Goal: Transaction & Acquisition: Book appointment/travel/reservation

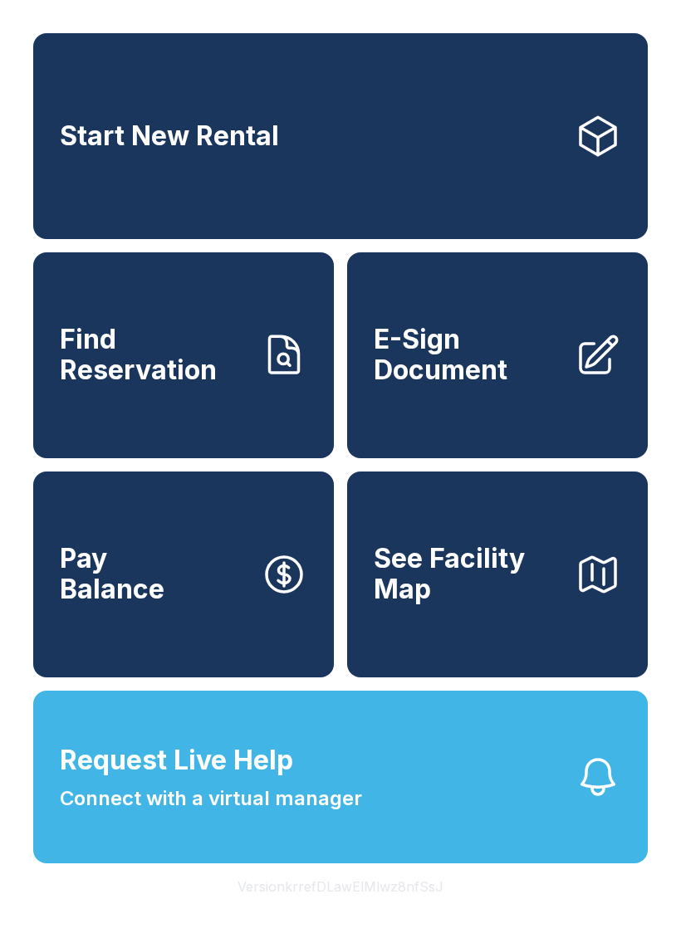
click at [91, 127] on span "Start New Rental" at bounding box center [169, 136] width 219 height 31
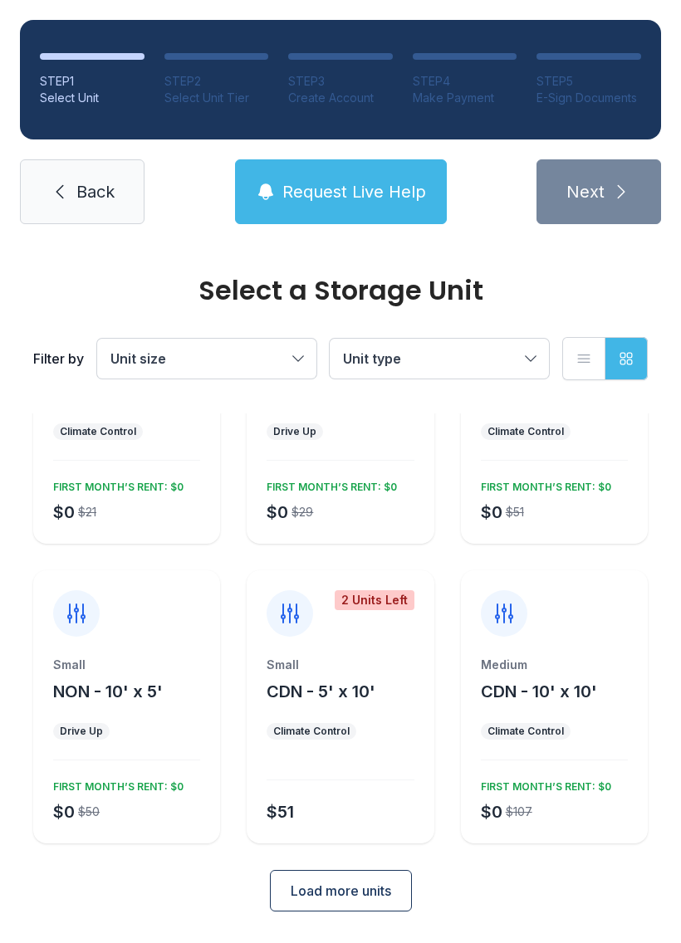
scroll to position [144, 0]
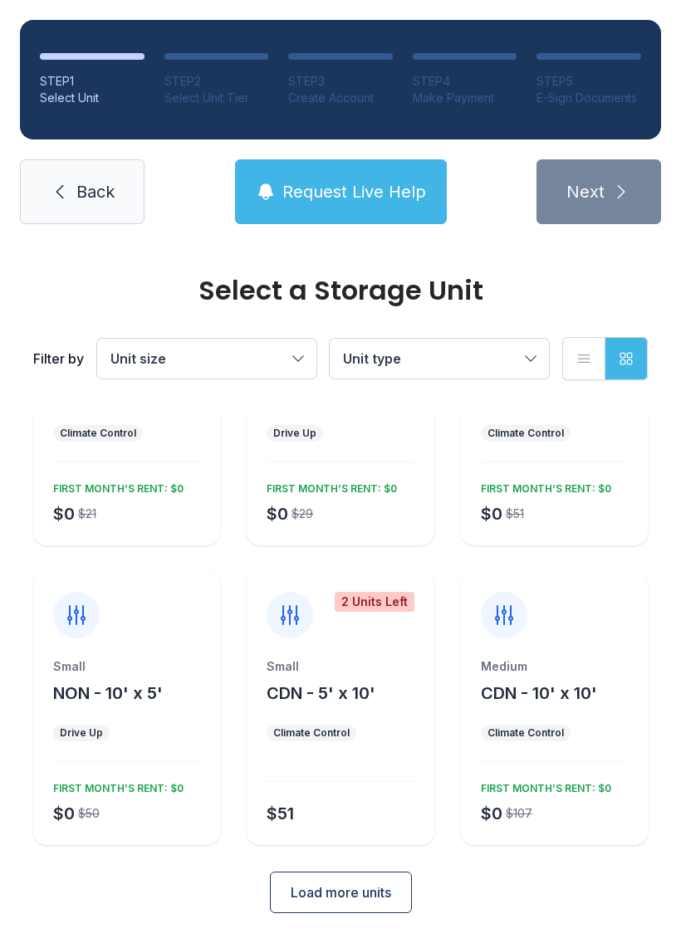
click at [301, 887] on span "Load more units" at bounding box center [341, 893] width 100 height 20
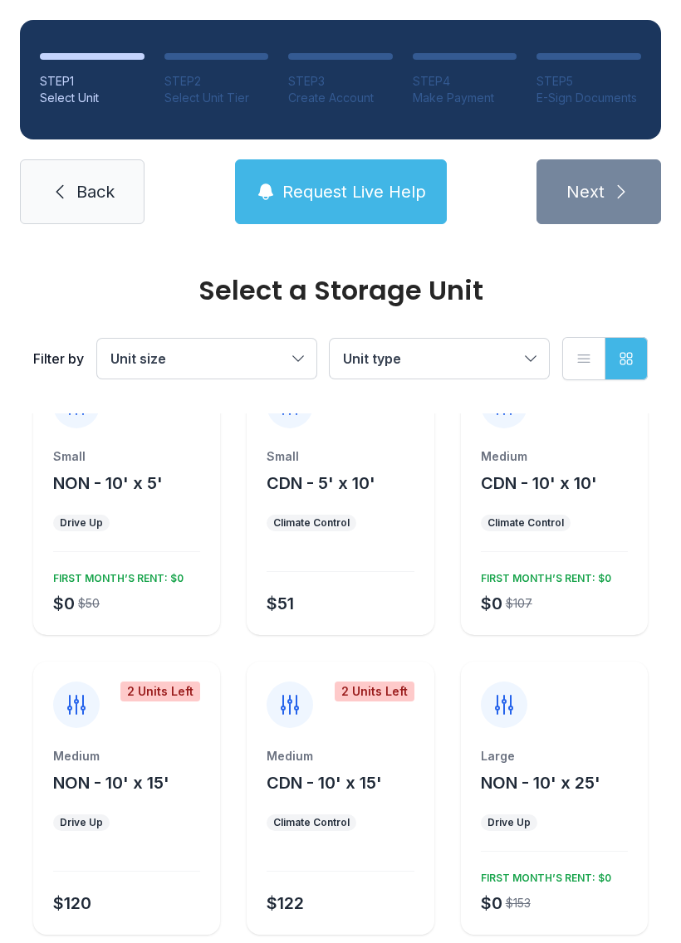
scroll to position [340, 0]
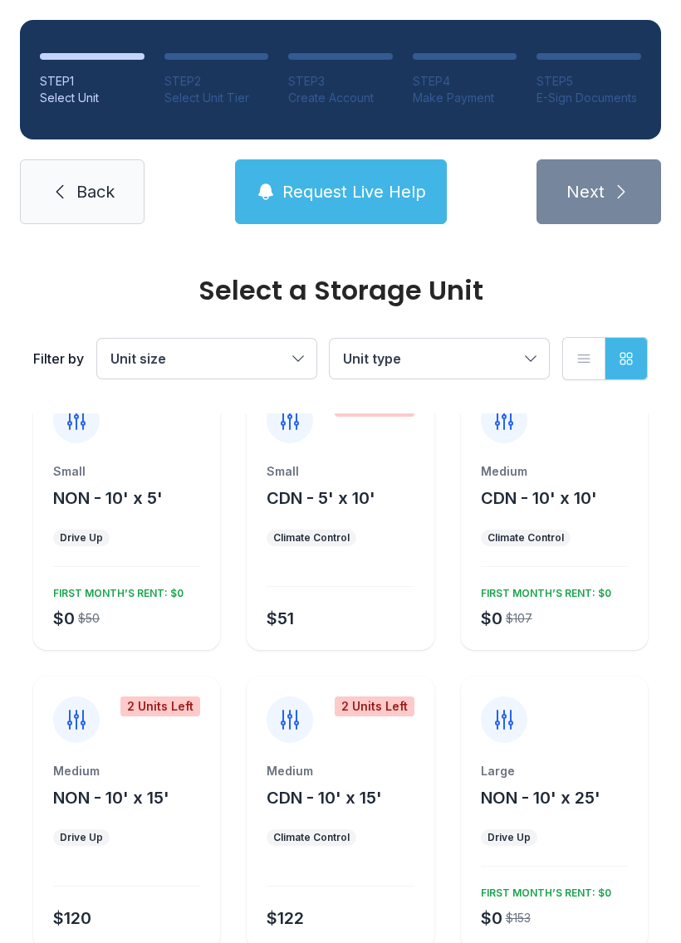
click at [267, 364] on span "Unit size" at bounding box center [198, 359] width 176 height 20
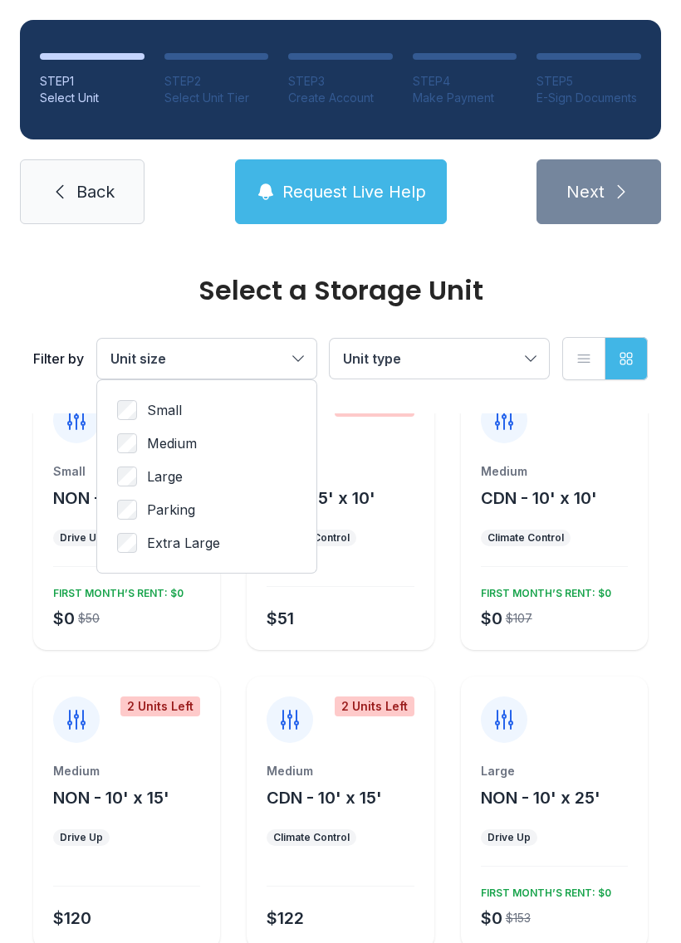
click at [177, 482] on span "Large" at bounding box center [165, 477] width 36 height 20
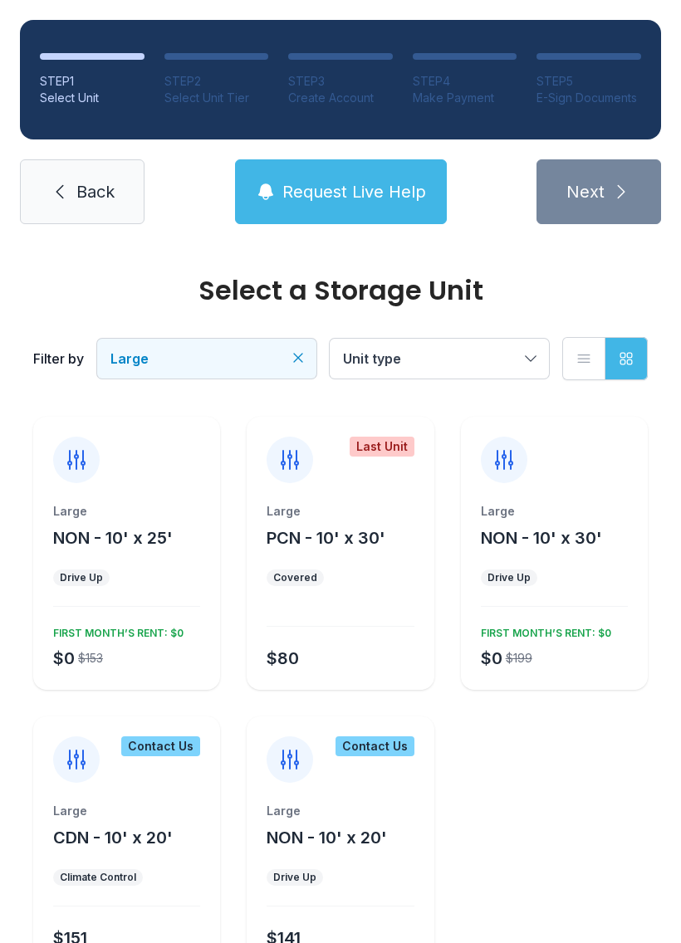
scroll to position [0, 0]
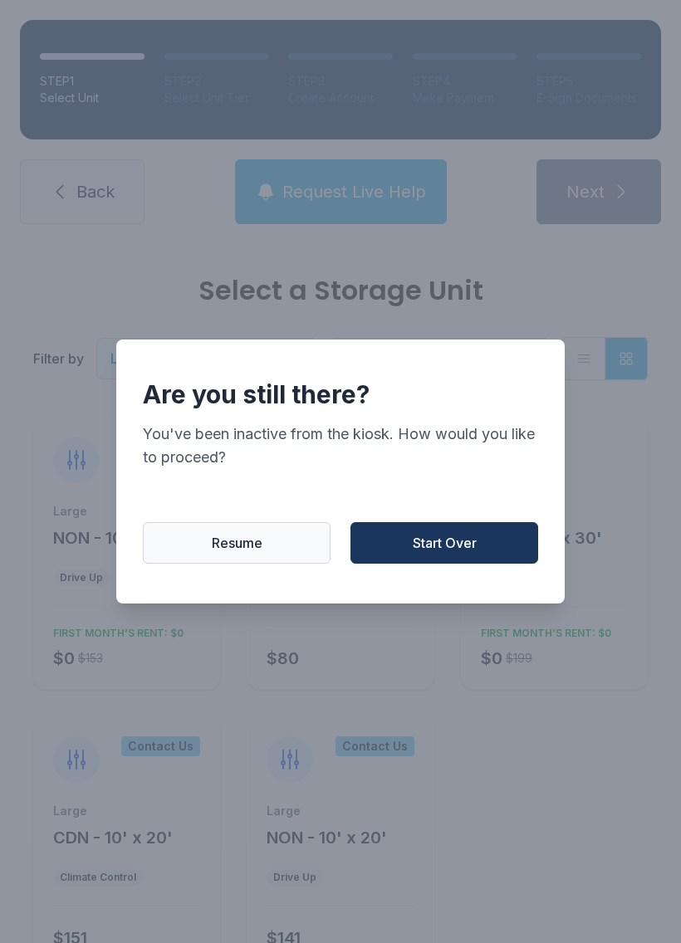
click at [193, 546] on button "Resume" at bounding box center [237, 543] width 188 height 42
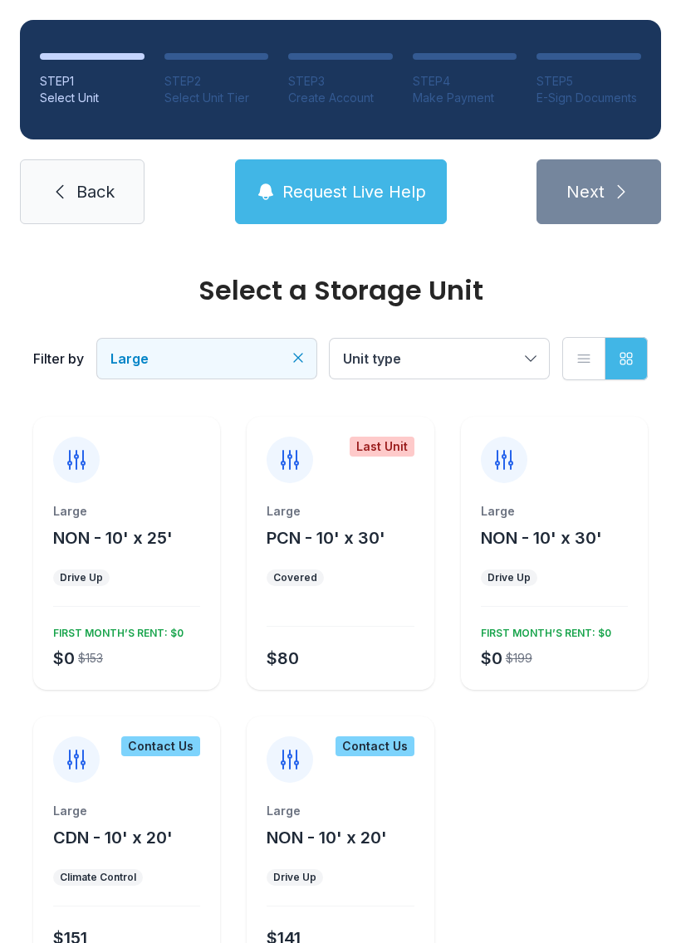
click at [309, 510] on div "Large" at bounding box center [340, 511] width 147 height 17
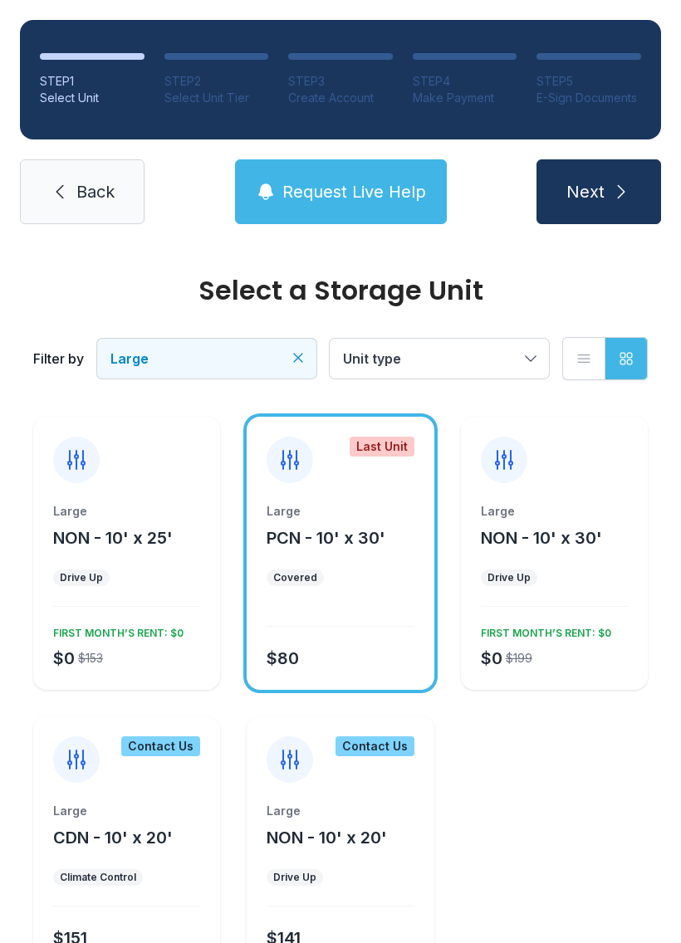
click at [290, 542] on span "PCN - 10' x 30'" at bounding box center [326, 538] width 119 height 20
click at [100, 590] on div "Large NON - 10' x 25' Drive Up $0 $153 FIRST MONTH’S RENT: $0" at bounding box center [126, 596] width 187 height 187
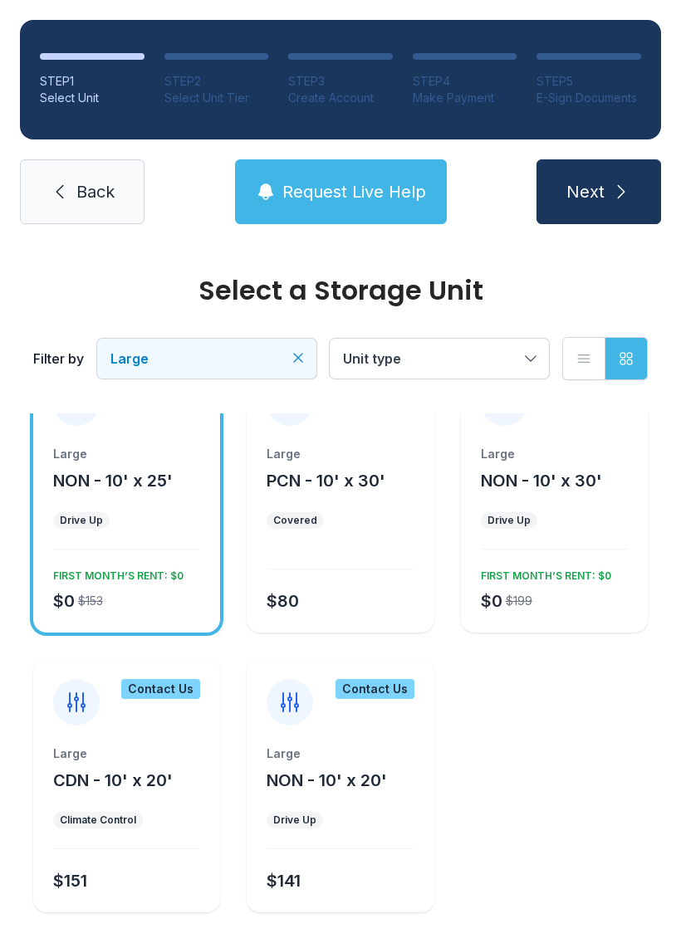
scroll to position [56, 0]
click at [22, 187] on link "Back" at bounding box center [82, 191] width 125 height 65
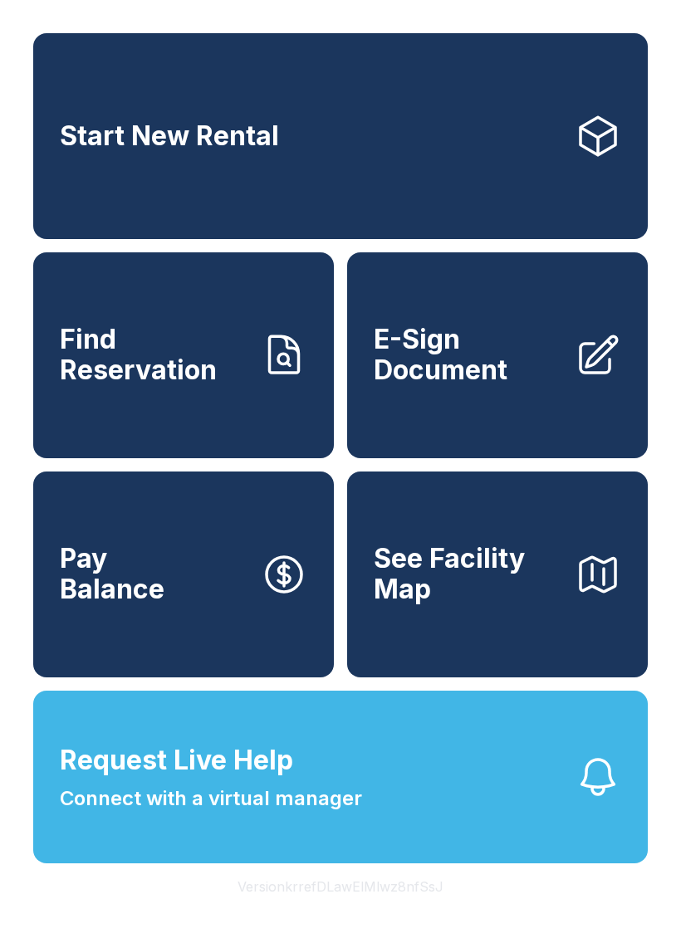
click at [580, 629] on button "See Facility Map" at bounding box center [497, 575] width 301 height 206
click at [462, 374] on span "E-Sign Document" at bounding box center [468, 355] width 188 height 61
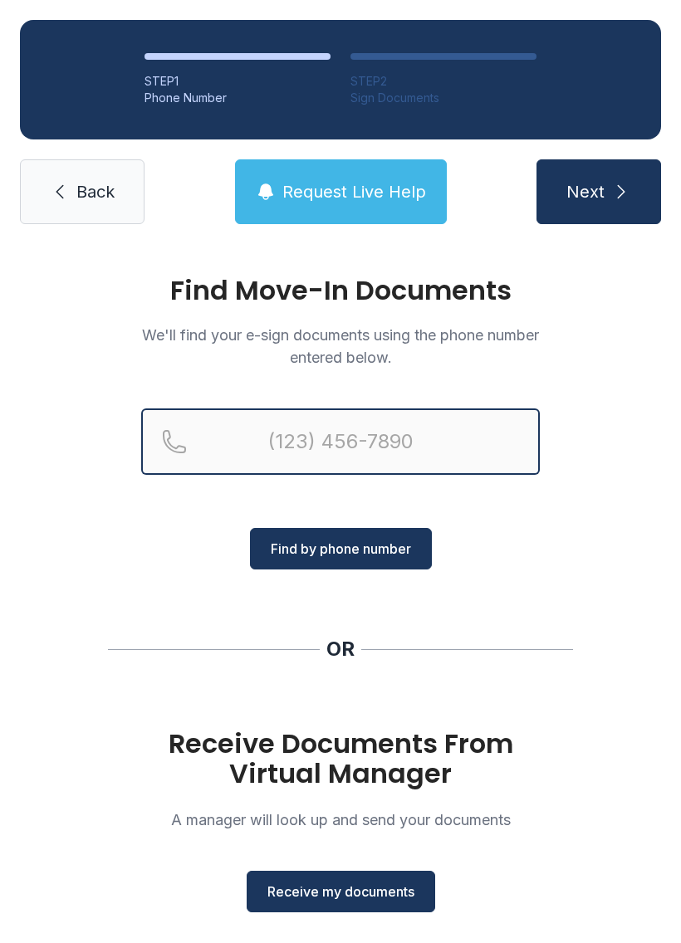
click at [286, 418] on input "Reservation phone number" at bounding box center [340, 442] width 399 height 66
type input "[PHONE_NUMBER]"
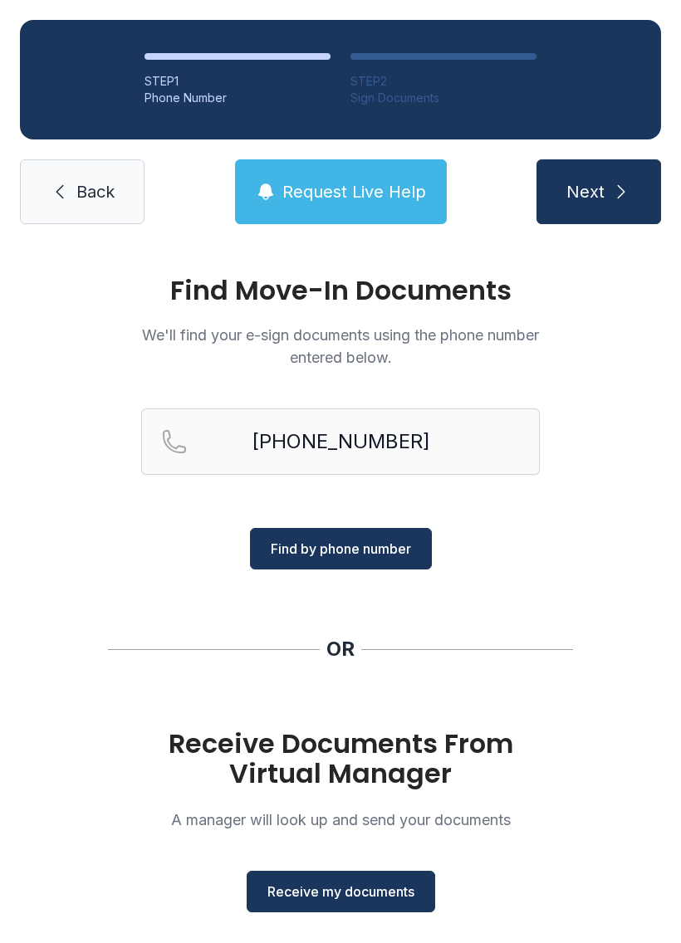
click at [360, 552] on span "Find by phone number" at bounding box center [341, 549] width 140 height 20
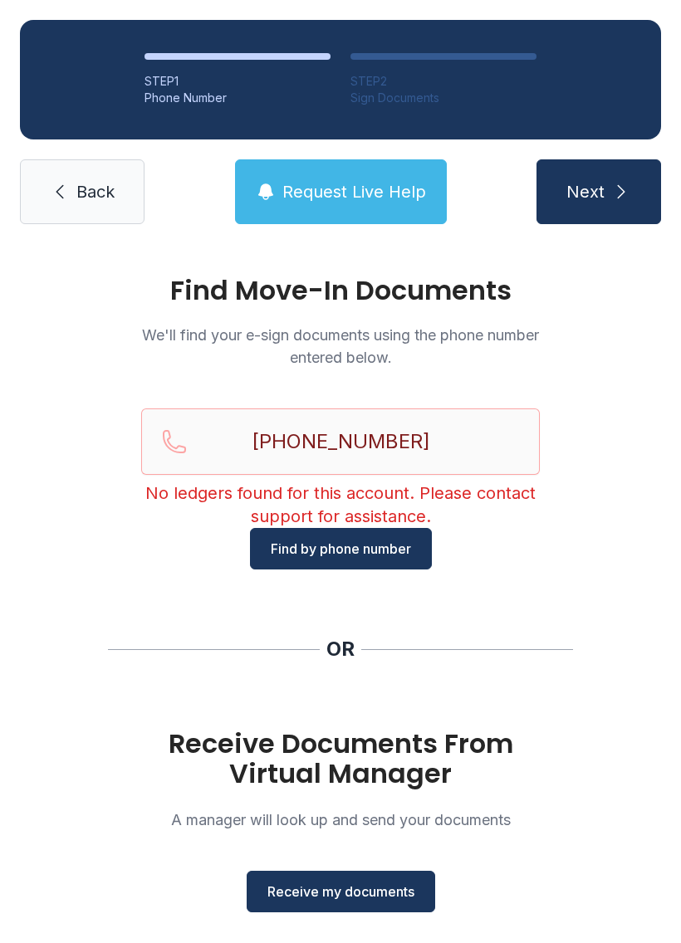
click at [410, 189] on span "Request Live Help" at bounding box center [354, 191] width 144 height 23
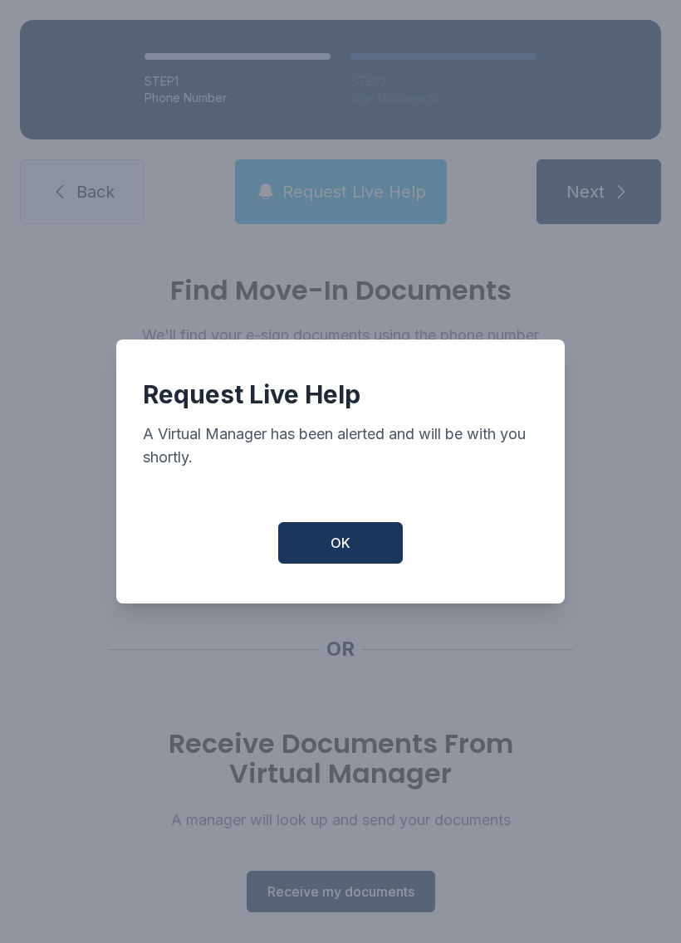
click at [368, 538] on button "OK" at bounding box center [340, 543] width 125 height 42
